Goal: Check status

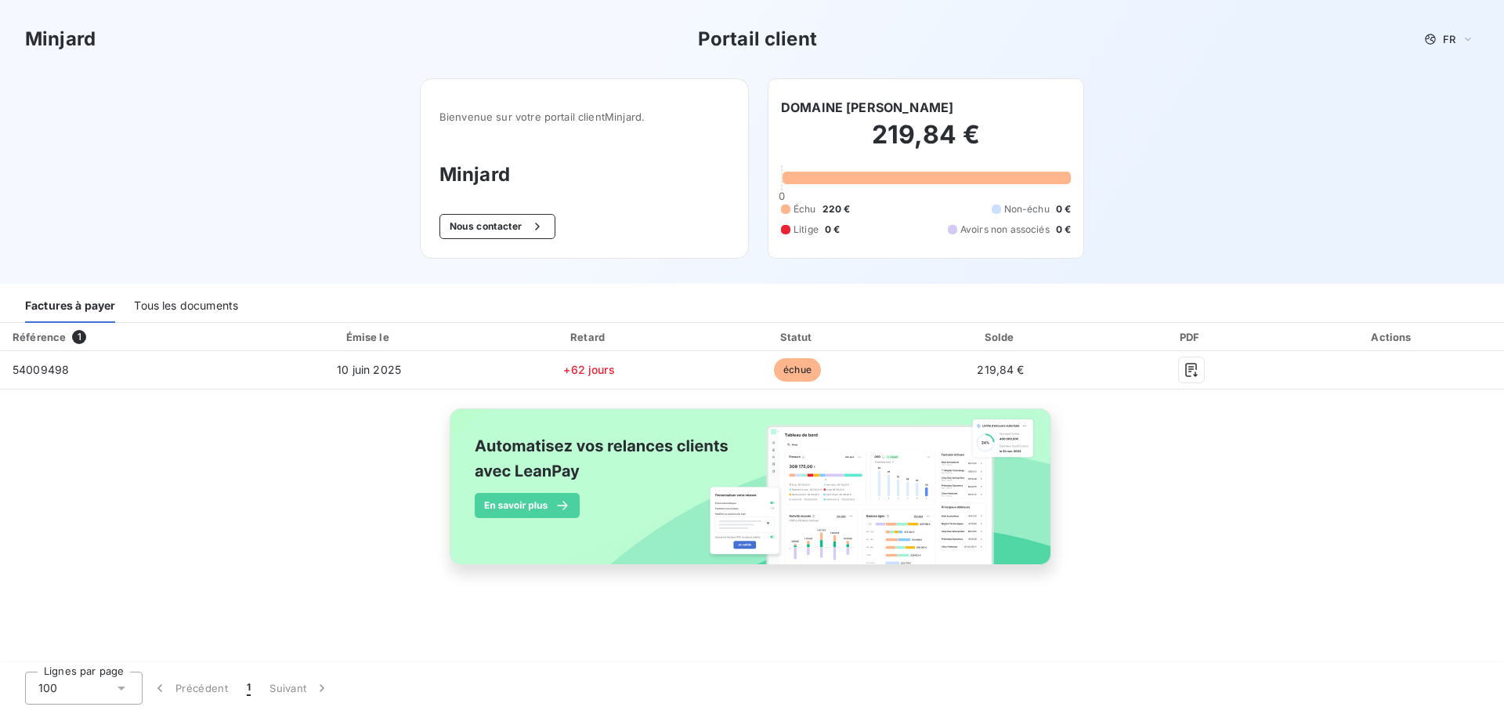
click at [923, 142] on h2 "219,84 €" at bounding box center [926, 142] width 290 height 47
click at [967, 135] on h2 "219,84 €" at bounding box center [926, 142] width 290 height 47
click at [933, 141] on h2 "219,84 €" at bounding box center [926, 142] width 290 height 47
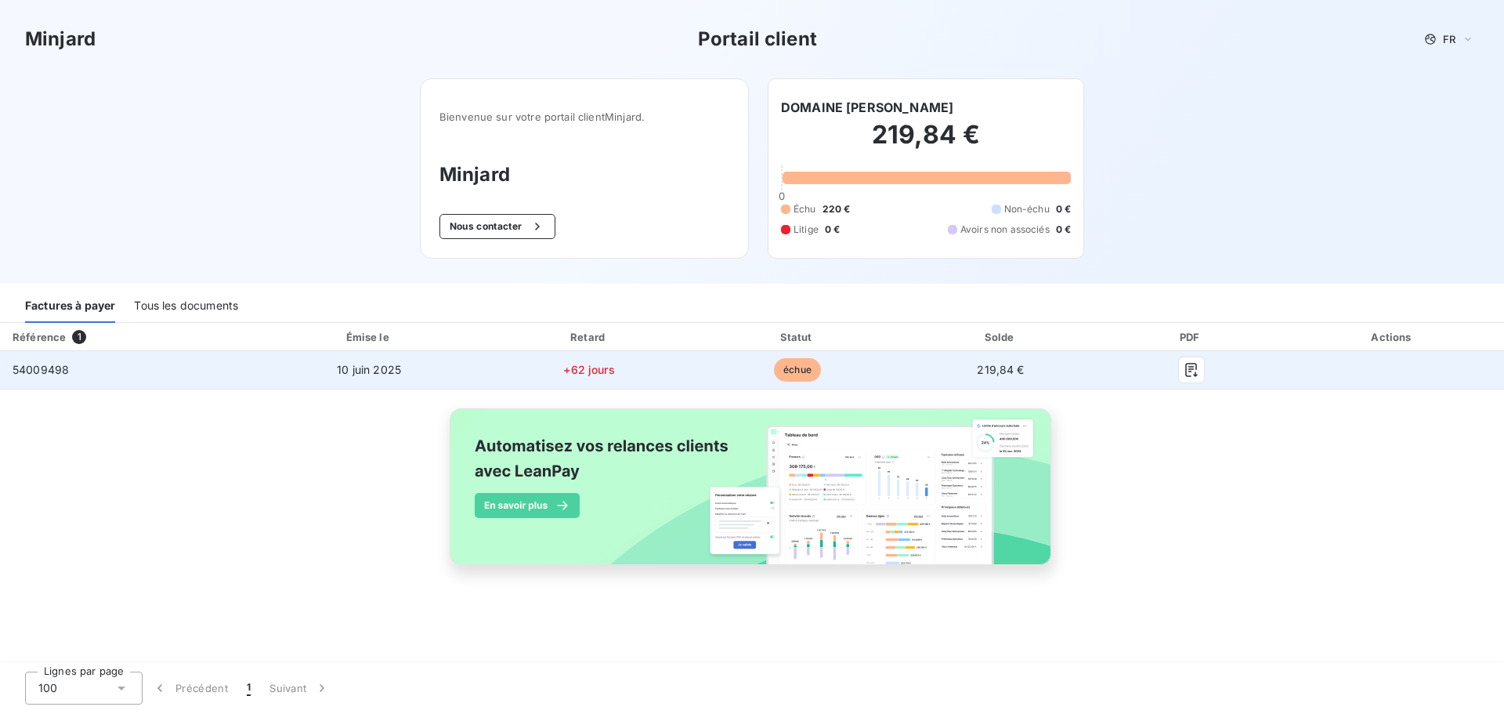
click at [806, 372] on span "échue" at bounding box center [797, 369] width 47 height 23
click at [806, 371] on span "échue" at bounding box center [797, 369] width 47 height 23
click at [805, 371] on span "échue" at bounding box center [797, 369] width 47 height 23
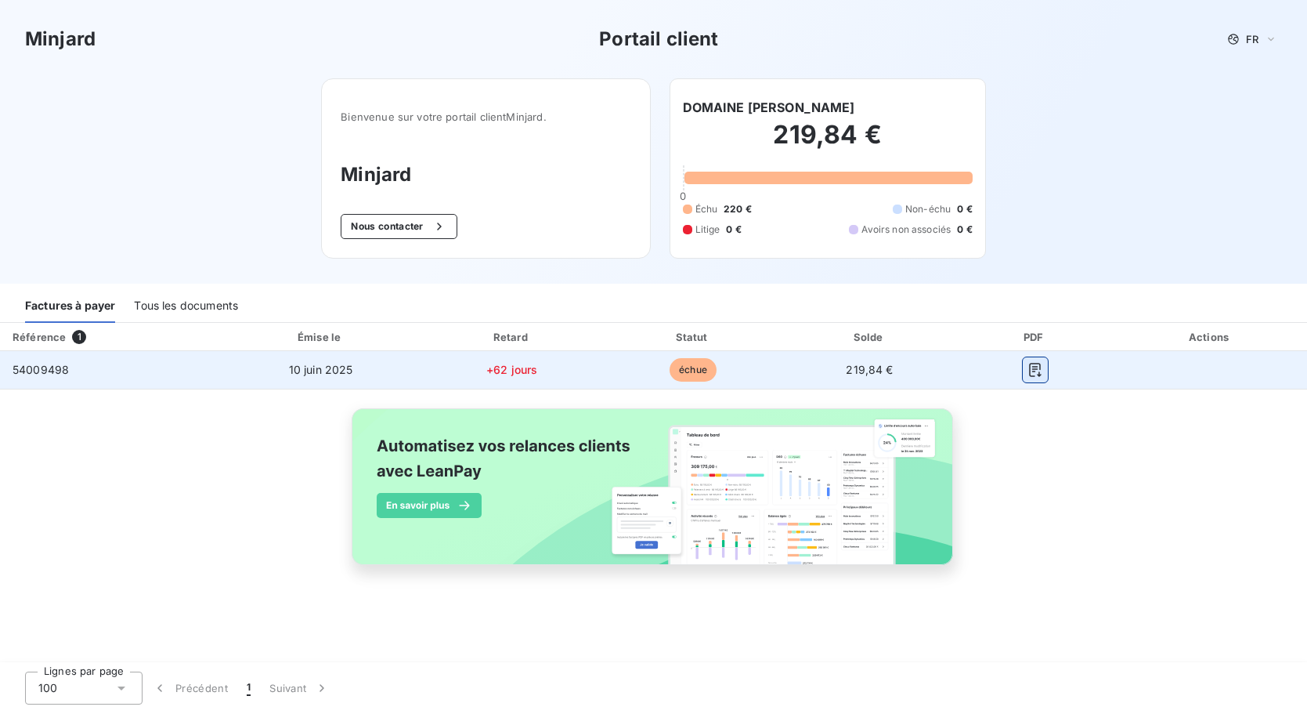
click at [1035, 367] on icon "button" at bounding box center [1036, 370] width 16 height 16
